Goal: Information Seeking & Learning: Learn about a topic

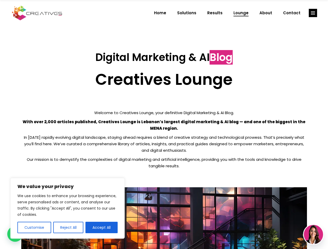
click at [164, 125] on p "With over 2,000 articles published, Creatives Lounge is Lebanon’s largest digit…" at bounding box center [164, 125] width 286 height 13
click at [34, 228] on button "Customise" at bounding box center [34, 227] width 34 height 11
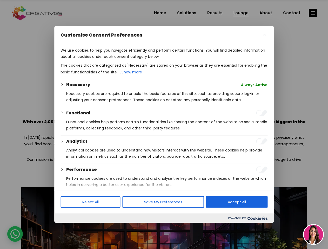
click at [68, 228] on div at bounding box center [164, 124] width 328 height 249
click at [102, 60] on p "We use cookies to help you navigate efficiently and perform certain functions. …" at bounding box center [164, 53] width 207 height 12
click at [313, 13] on div at bounding box center [164, 124] width 328 height 249
click at [313, 235] on img at bounding box center [313, 234] width 19 height 19
